Goal: Find specific page/section: Find specific page/section

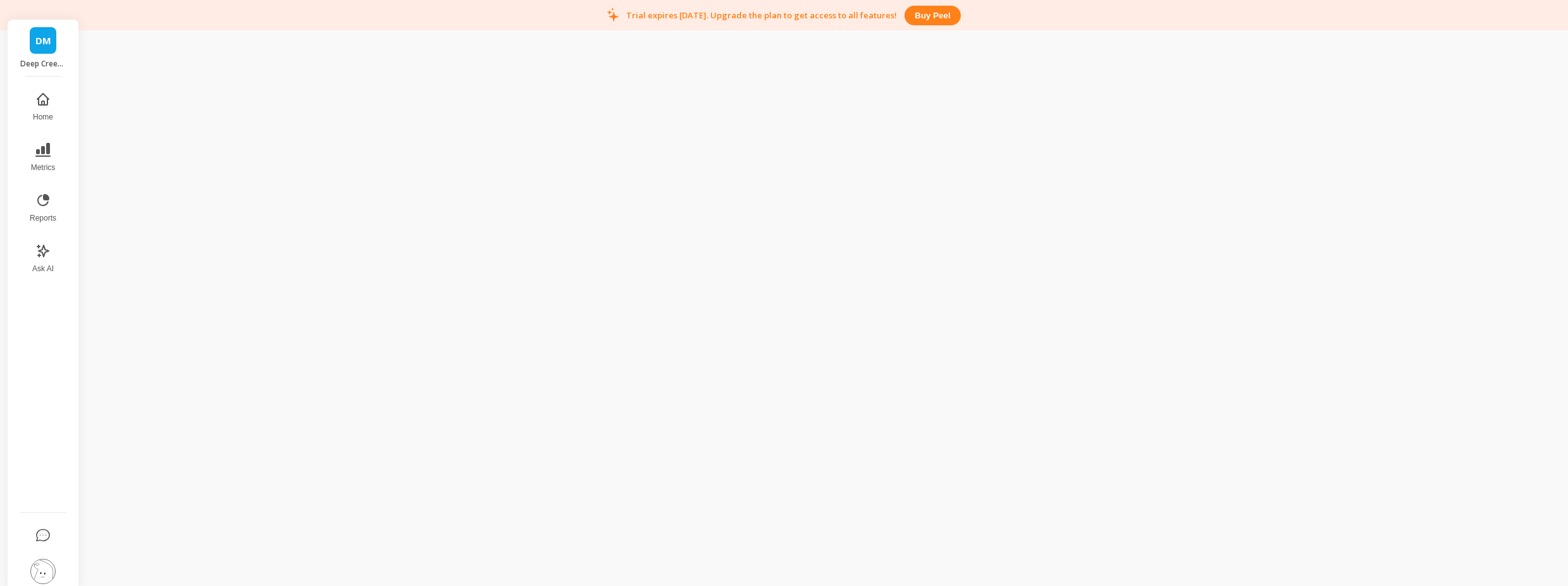
scroll to position [30, 0]
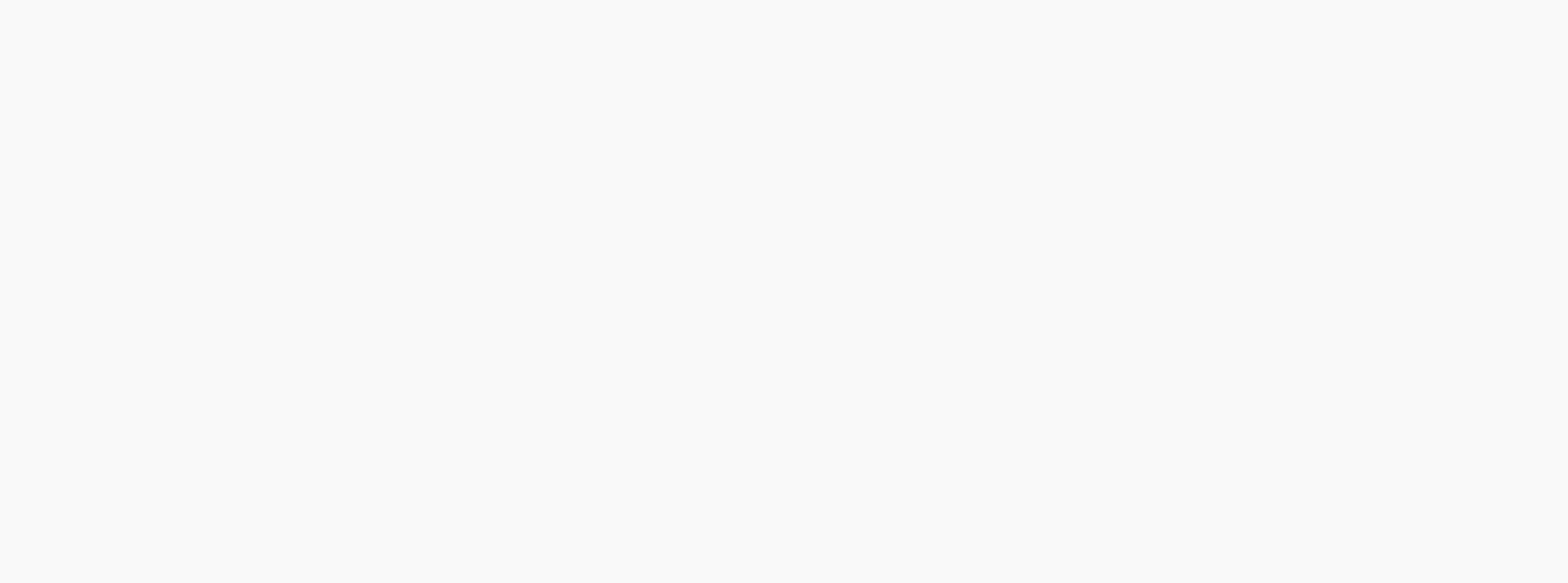
click at [328, 0] on html at bounding box center [784, 0] width 1568 height 0
click at [53, 182] on button "Reports" at bounding box center [42, 194] width 41 height 45
click at [51, 153] on span "Metrics" at bounding box center [43, 153] width 24 height 10
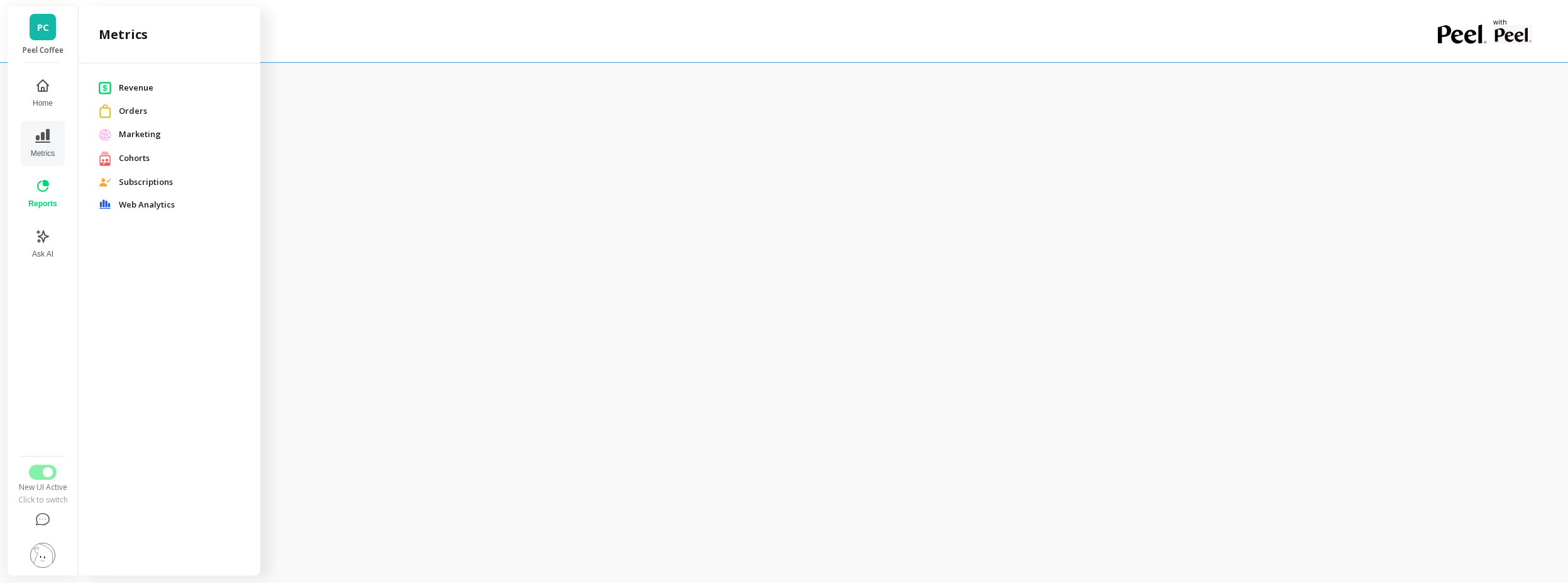
click at [134, 124] on div "Marketing" at bounding box center [169, 134] width 162 height 23
